Goal: Task Accomplishment & Management: Use online tool/utility

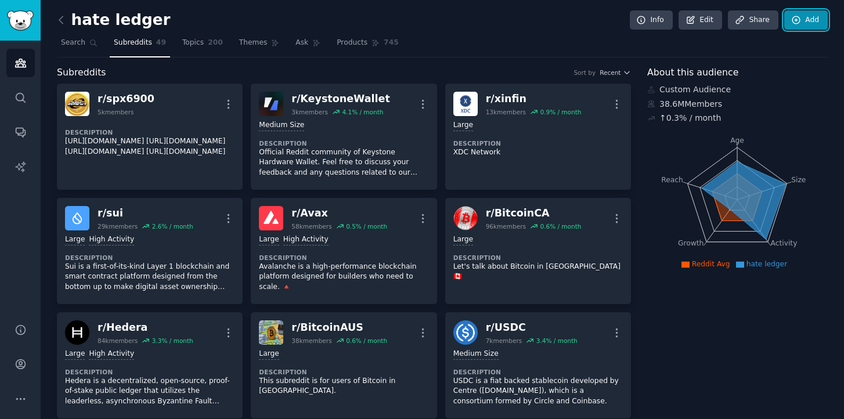
click at [801, 20] on link "Add" at bounding box center [806, 20] width 44 height 20
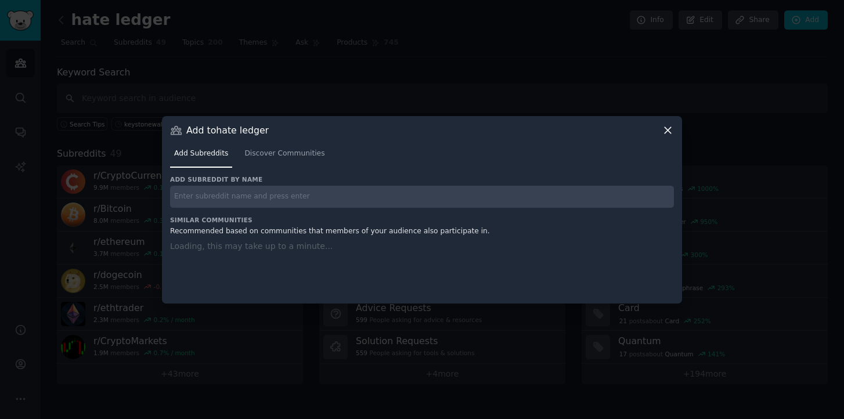
click at [323, 203] on input "text" at bounding box center [422, 197] width 504 height 23
paste input "r/XRPUnite"
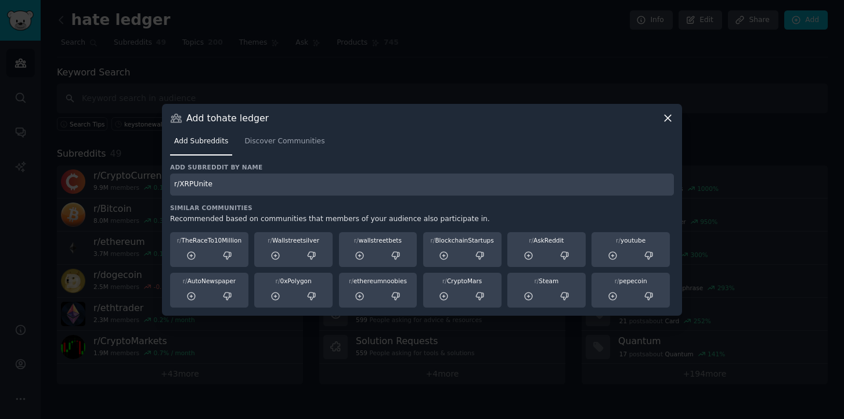
type input "r/XRPUnite"
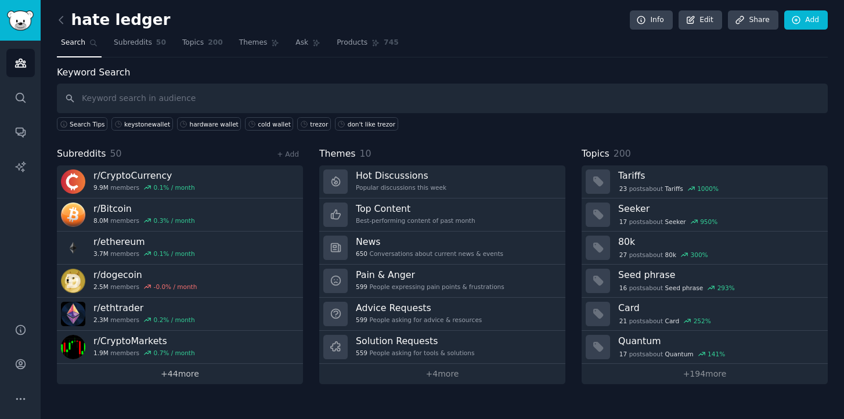
click at [193, 372] on link "+ 44 more" at bounding box center [180, 374] width 246 height 20
